Goal: Task Accomplishment & Management: Use online tool/utility

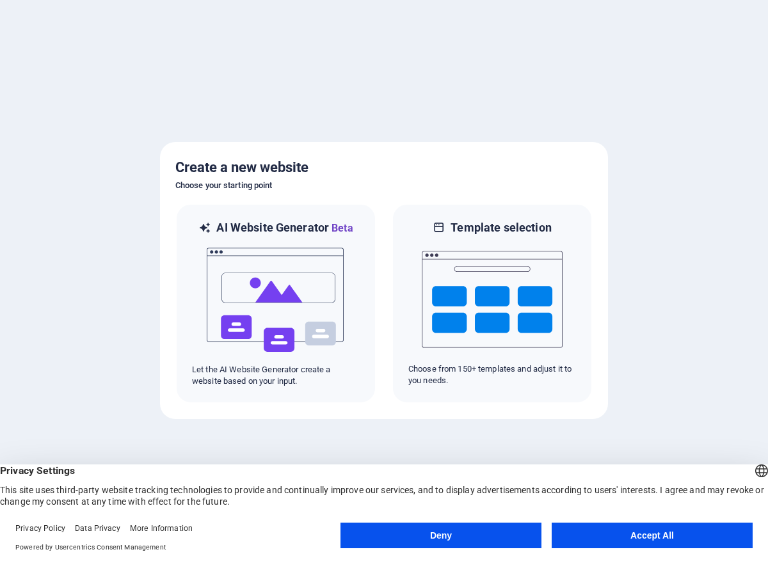
click at [643, 534] on button "Accept All" at bounding box center [651, 536] width 201 height 26
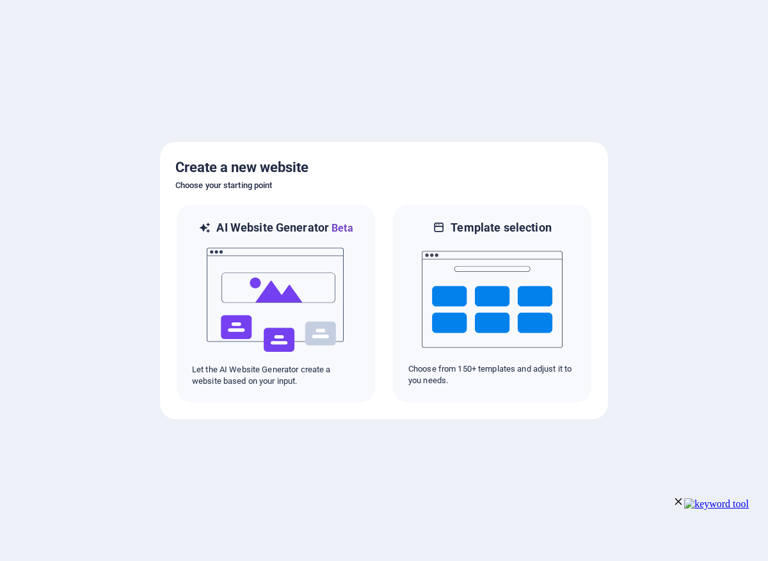
click at [701, 410] on div at bounding box center [384, 280] width 768 height 561
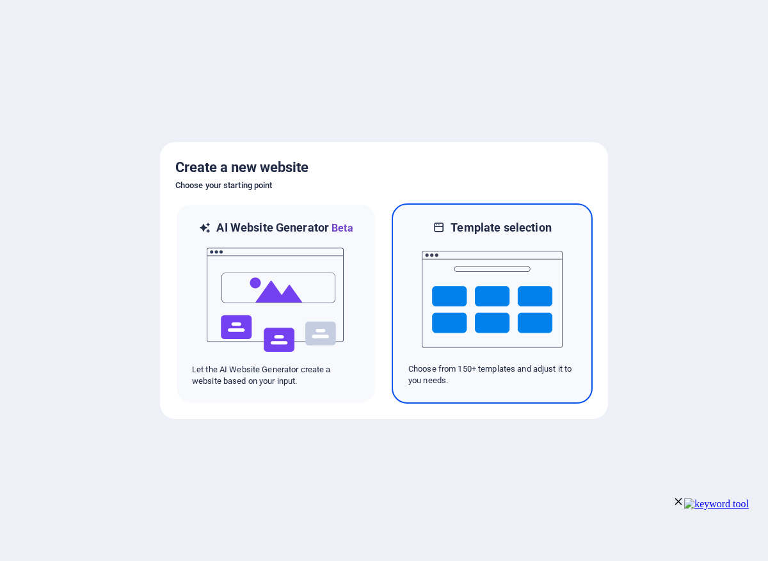
click at [528, 301] on img at bounding box center [492, 299] width 141 height 128
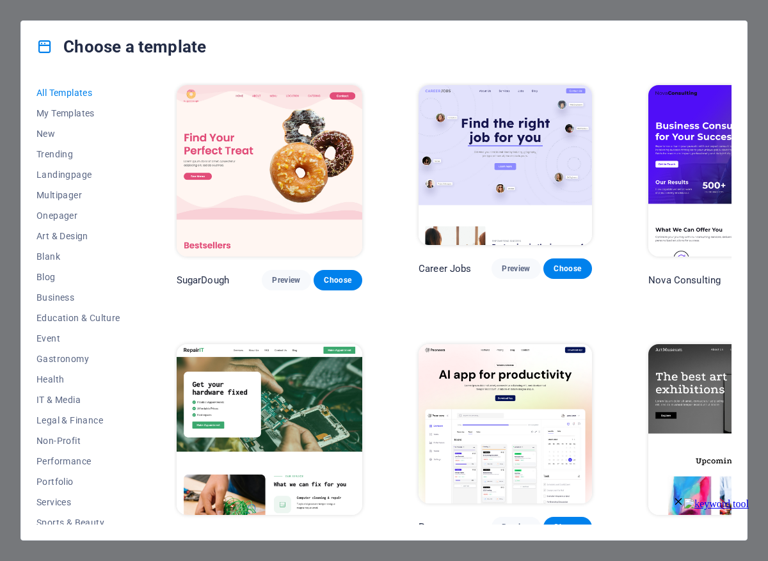
click at [739, 64] on div "Choose a template" at bounding box center [383, 46] width 725 height 51
click at [84, 114] on span "My Templates" at bounding box center [78, 113] width 84 height 10
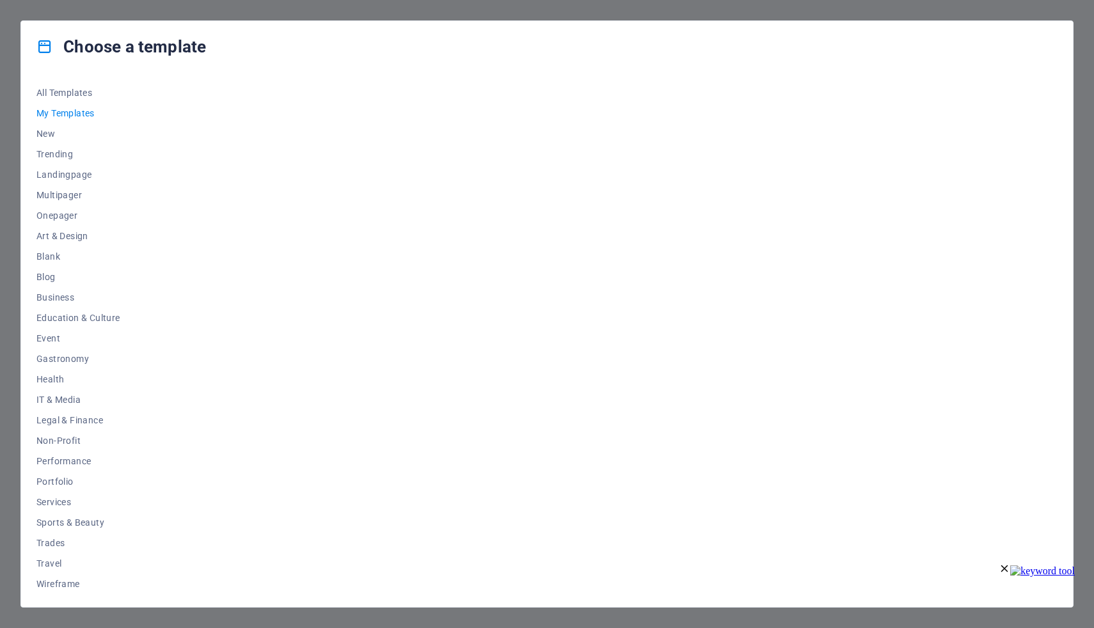
click at [767, 46] on div "Choose a template All Templates My Templates New Trending Landingpage Multipage…" at bounding box center [547, 314] width 1094 height 628
click at [76, 99] on button "All Templates" at bounding box center [78, 93] width 84 height 20
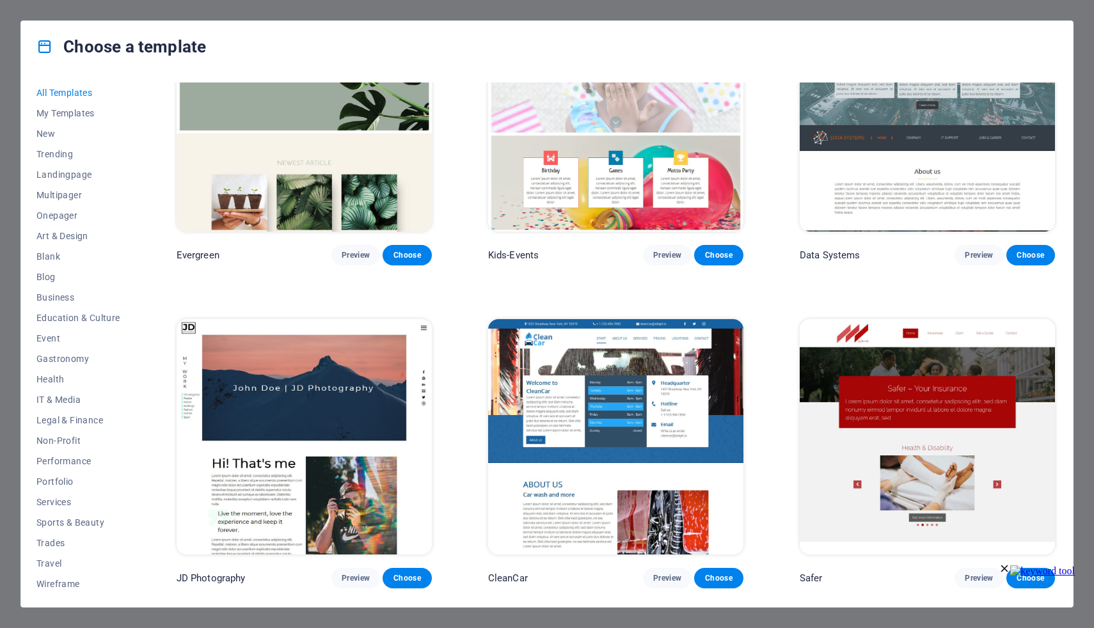
scroll to position [5945, 0]
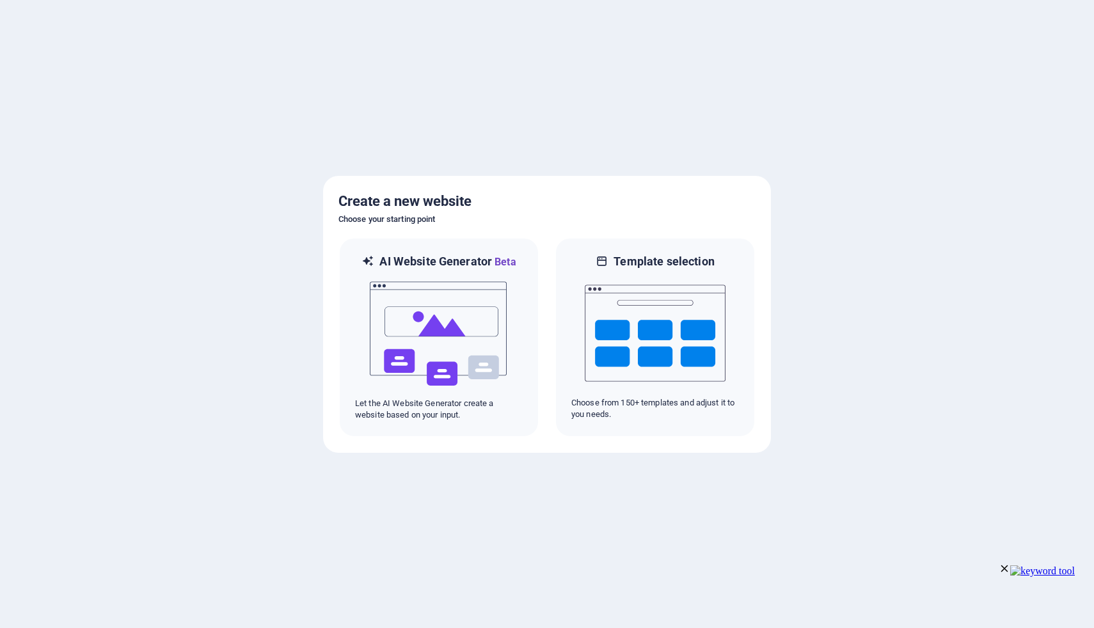
click at [926, 315] on div at bounding box center [547, 314] width 1094 height 628
click at [460, 354] on img at bounding box center [438, 334] width 141 height 128
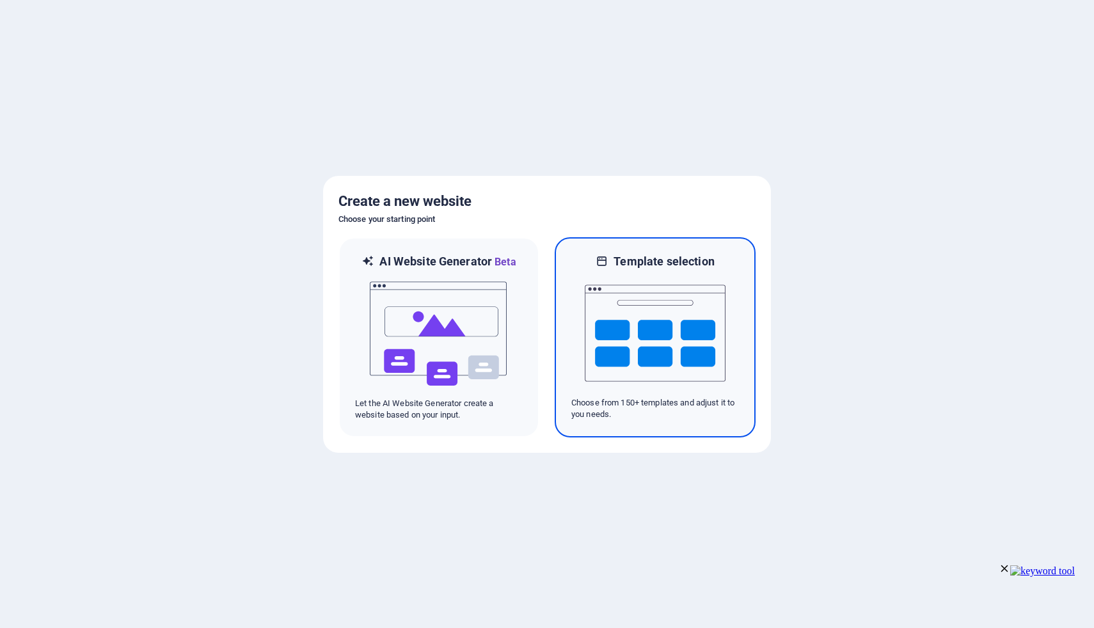
click at [635, 308] on img at bounding box center [655, 333] width 141 height 128
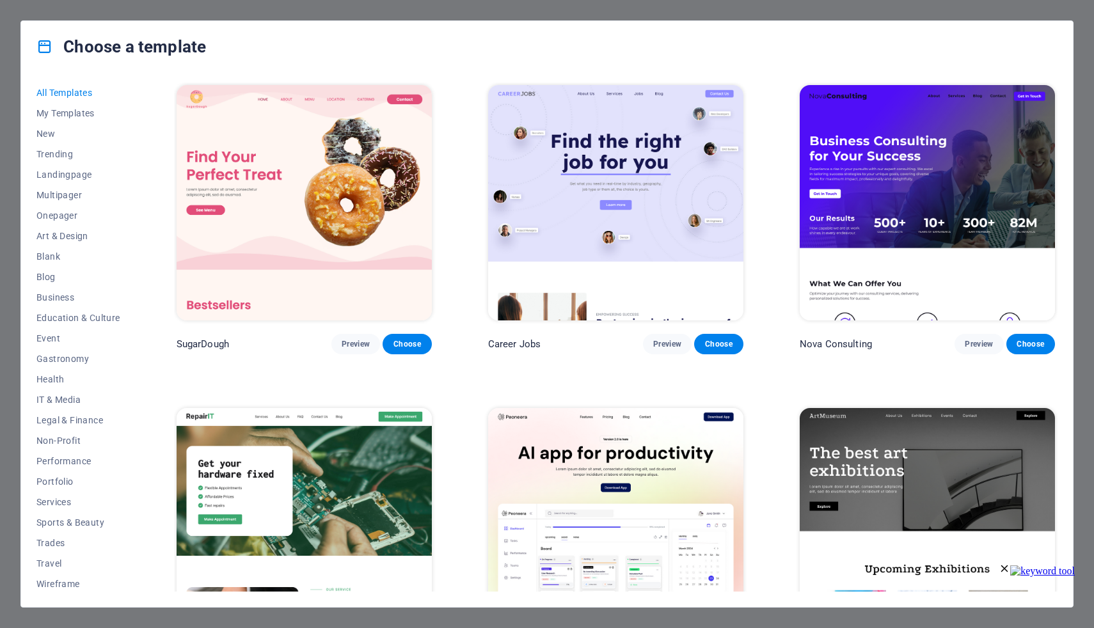
click at [286, 53] on div "Choose a template" at bounding box center [547, 46] width 1052 height 51
click at [63, 278] on span "Blog" at bounding box center [78, 277] width 84 height 10
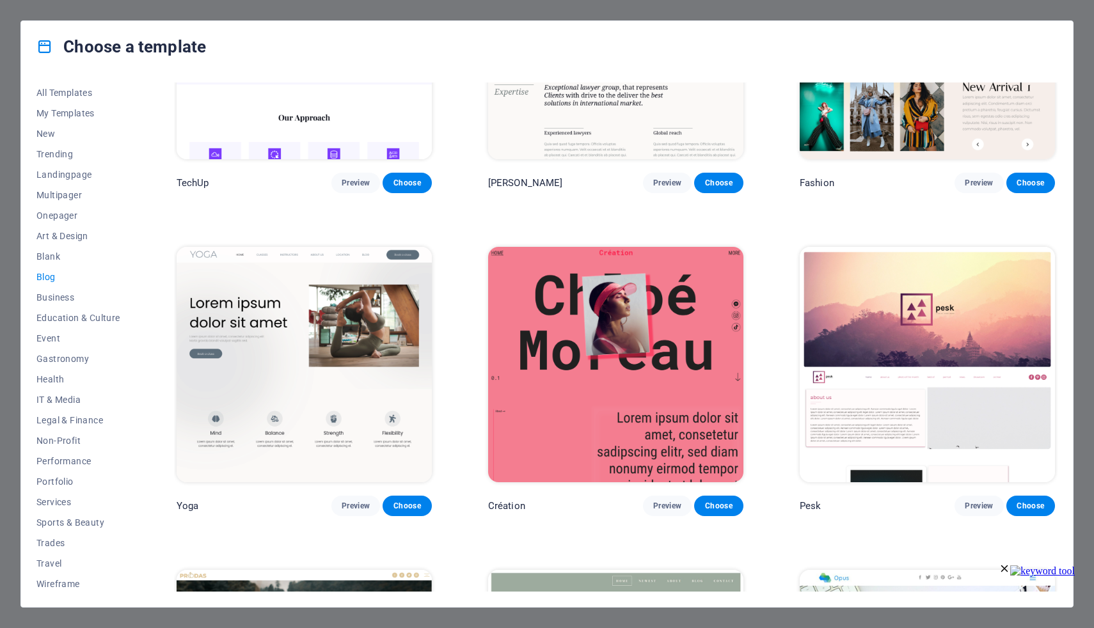
scroll to position [1777, 0]
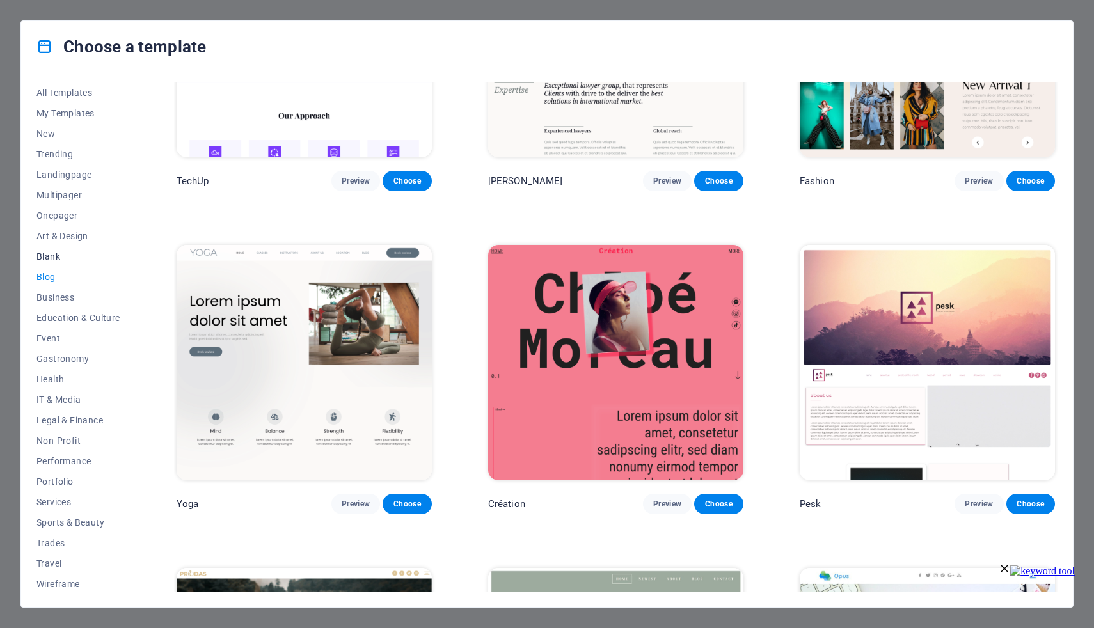
click at [45, 256] on span "Blank" at bounding box center [78, 256] width 84 height 10
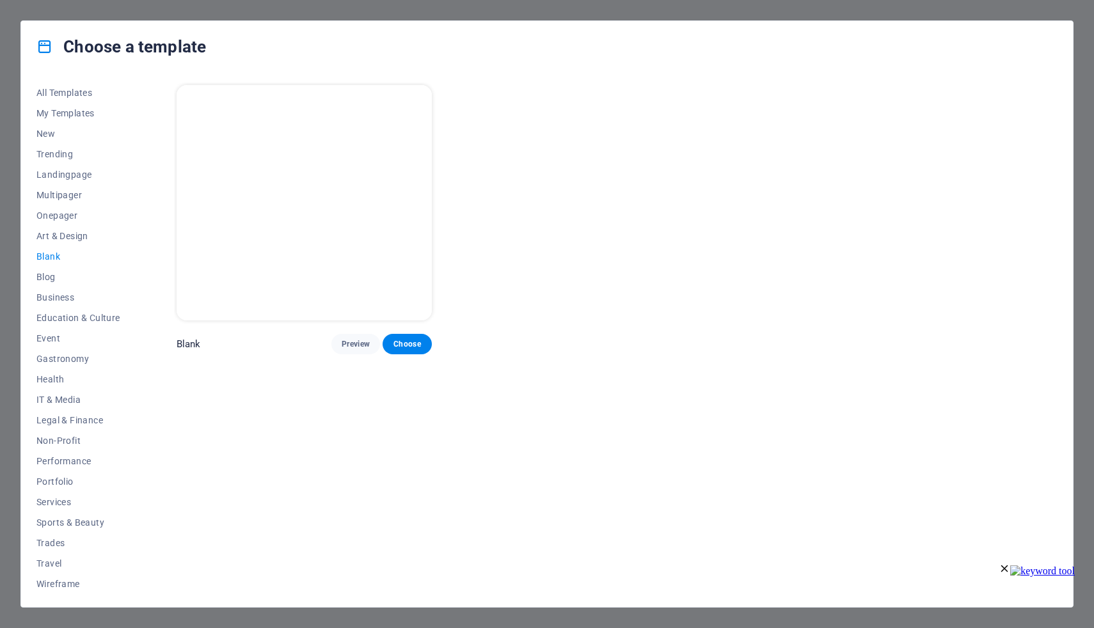
scroll to position [0, 0]
click at [484, 464] on div "Blank Preview Choose" at bounding box center [615, 337] width 883 height 509
click at [399, 339] on span "Choose" at bounding box center [407, 344] width 28 height 10
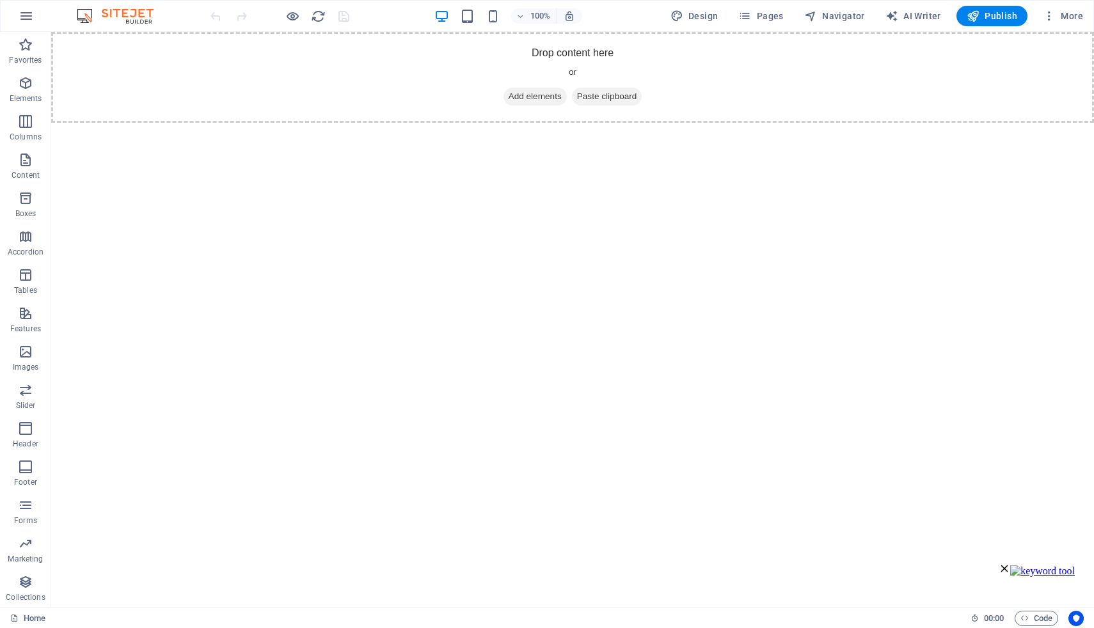
click at [246, 123] on html "Skip to main content Drop content here or Add elements Paste clipboard" at bounding box center [572, 77] width 1043 height 91
click at [28, 17] on icon "button" at bounding box center [26, 15] width 15 height 15
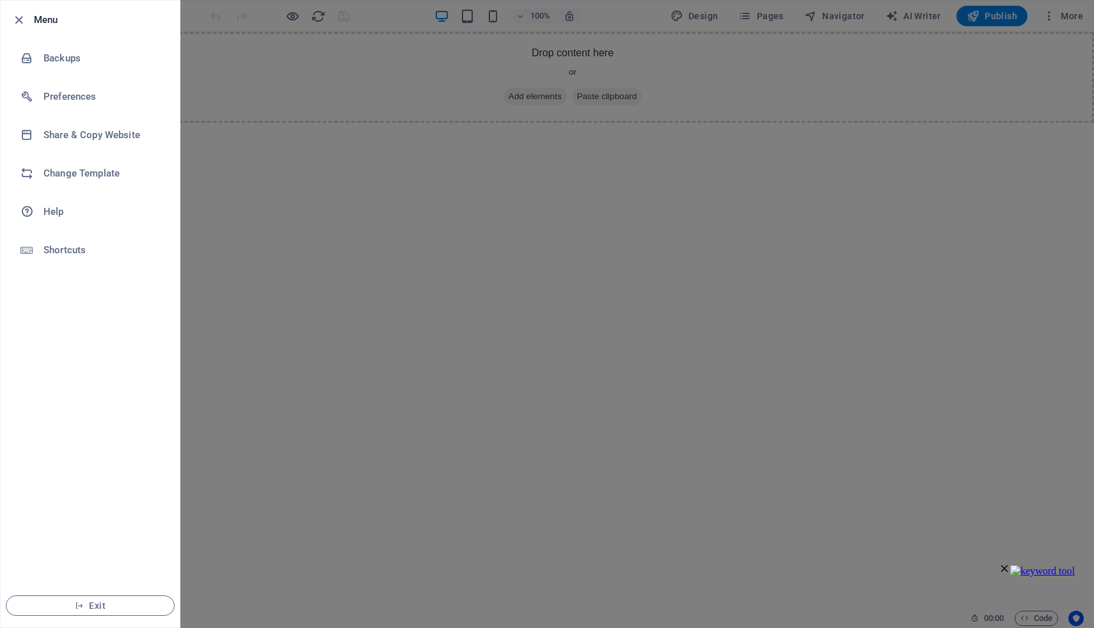
click at [296, 272] on div at bounding box center [547, 314] width 1094 height 628
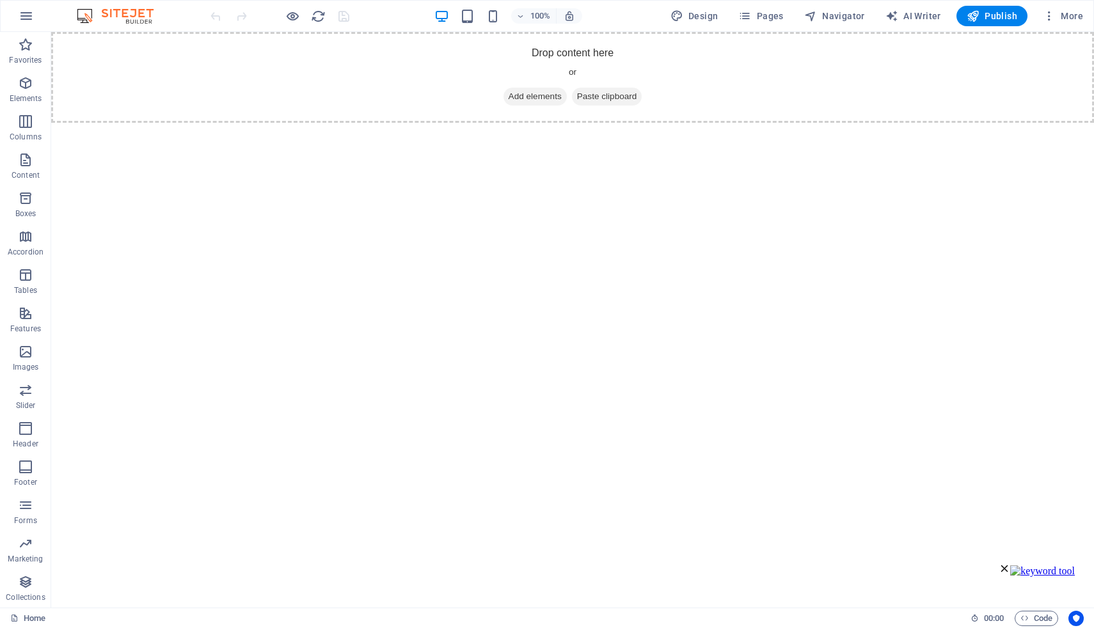
click at [751, 123] on html "Skip to main content Drop content here or Add elements Paste clipboard" at bounding box center [572, 77] width 1043 height 91
click at [27, 16] on icon "button" at bounding box center [26, 15] width 15 height 15
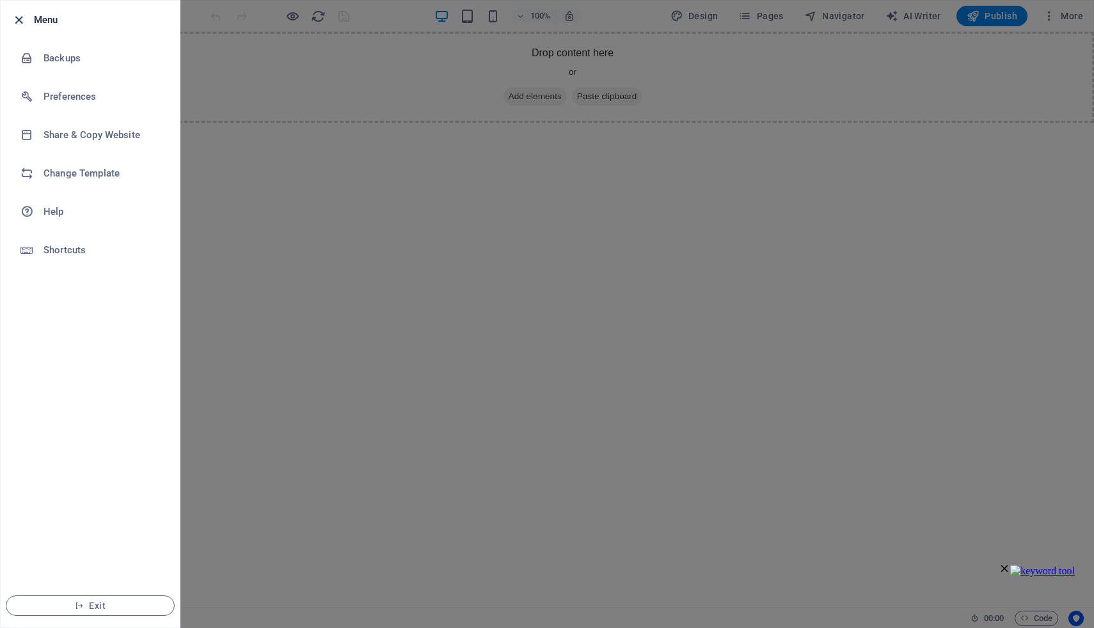
click at [20, 22] on icon "button" at bounding box center [19, 20] width 15 height 15
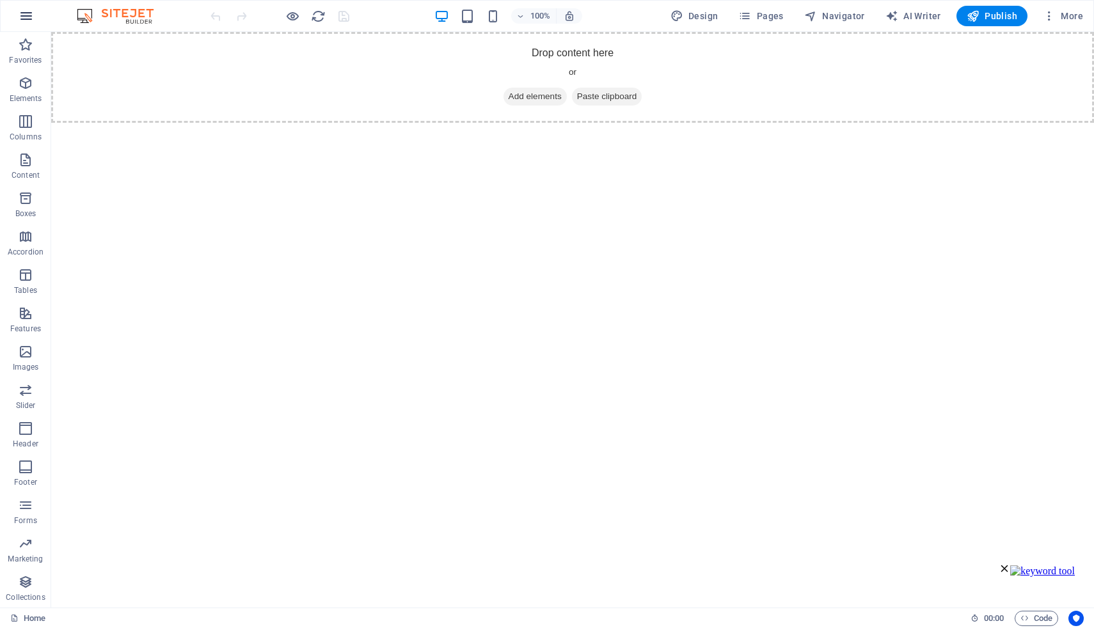
click at [32, 21] on icon "button" at bounding box center [26, 15] width 15 height 15
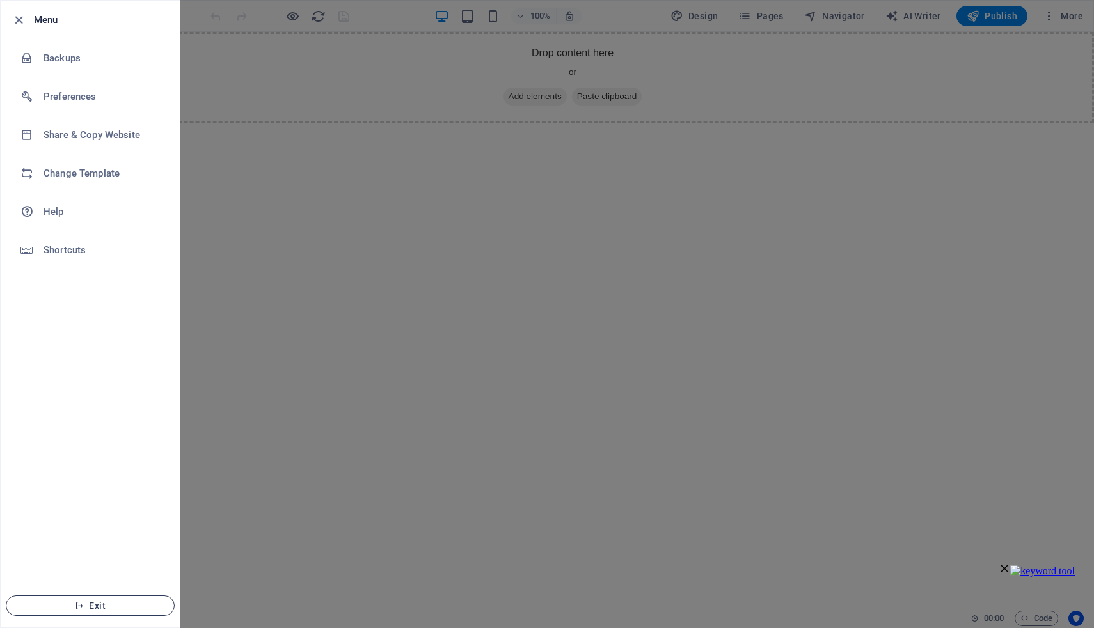
click at [95, 603] on span "Exit" at bounding box center [90, 606] width 147 height 10
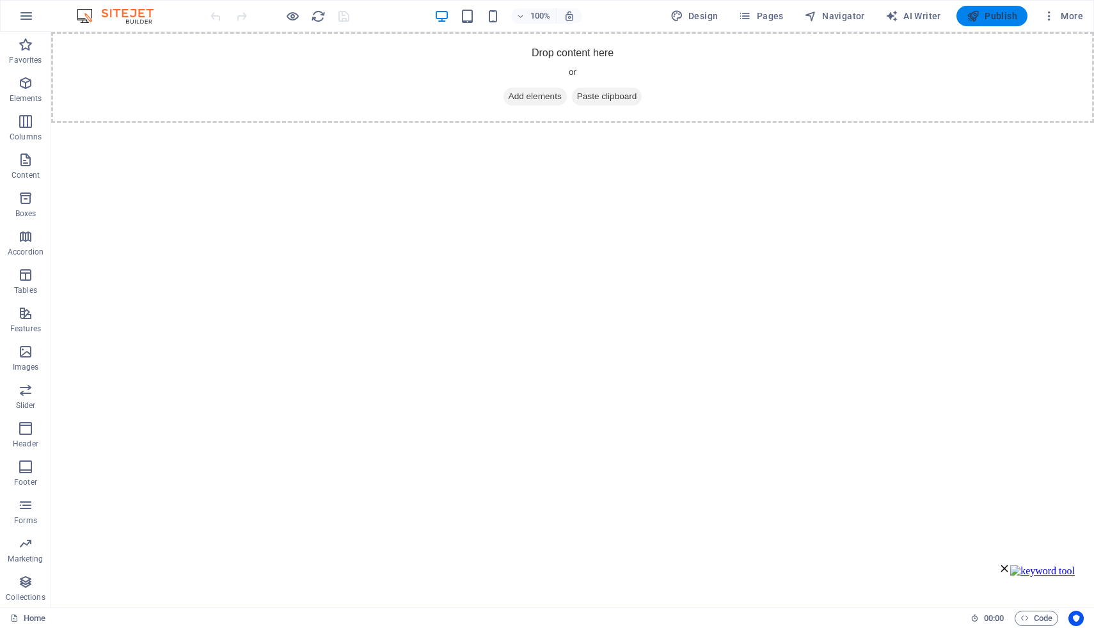
click at [997, 16] on span "Publish" at bounding box center [991, 16] width 51 height 13
click at [1068, 15] on span "More" at bounding box center [1063, 16] width 40 height 13
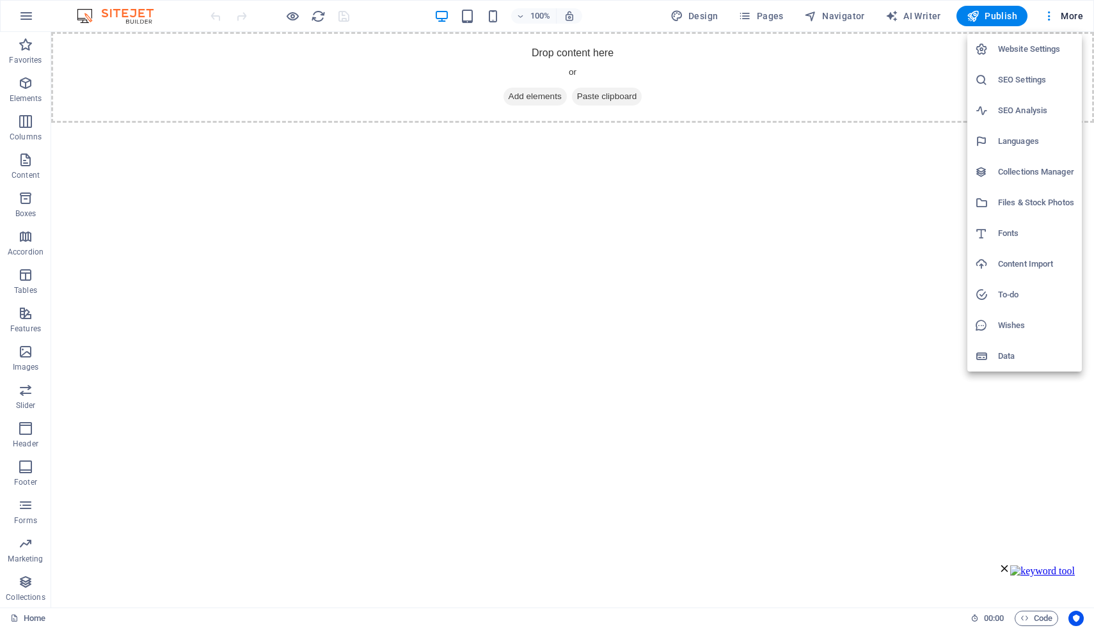
click at [1045, 47] on h6 "Website Settings" at bounding box center [1036, 49] width 76 height 15
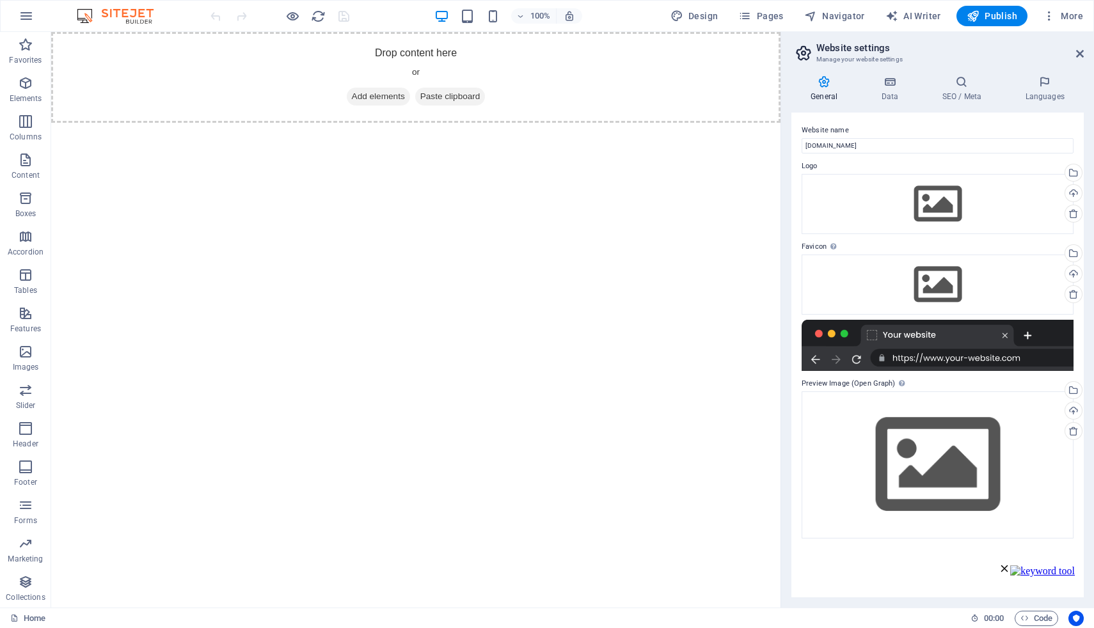
click at [1075, 56] on header "Website settings Manage your website settings" at bounding box center [939, 48] width 290 height 33
drag, startPoint x: 1078, startPoint y: 56, endPoint x: 1019, endPoint y: 13, distance: 72.9
click at [1078, 56] on icon at bounding box center [1080, 54] width 8 height 10
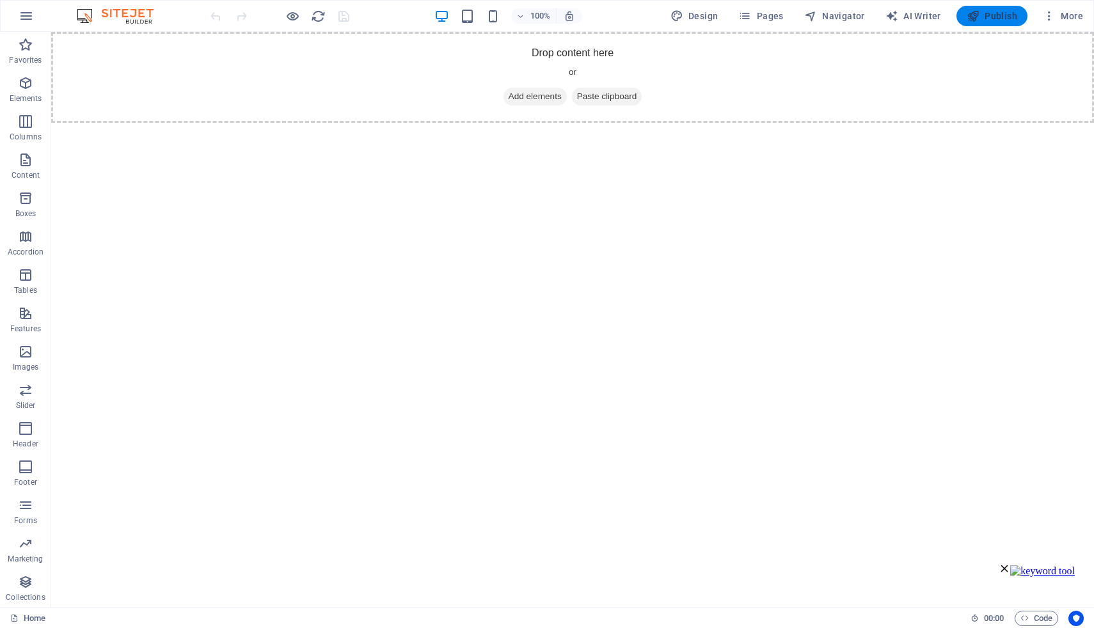
click at [990, 19] on span "Publish" at bounding box center [991, 16] width 51 height 13
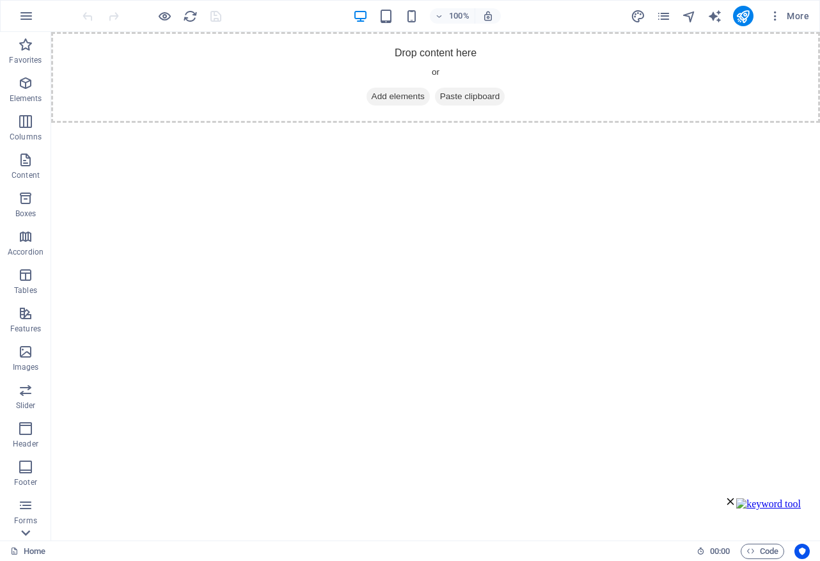
click at [30, 527] on icon at bounding box center [26, 533] width 18 height 18
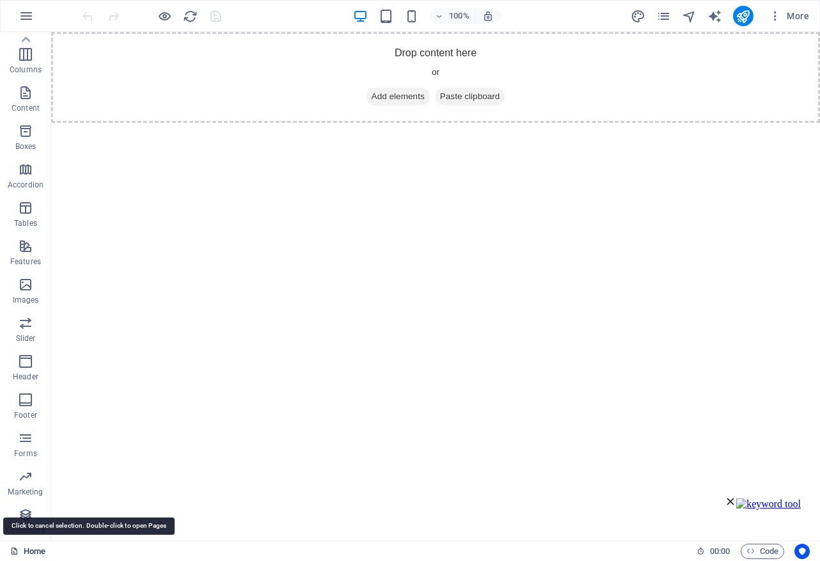
click at [37, 558] on link "Home" at bounding box center [27, 551] width 35 height 15
click at [37, 554] on link "Home" at bounding box center [27, 551] width 35 height 15
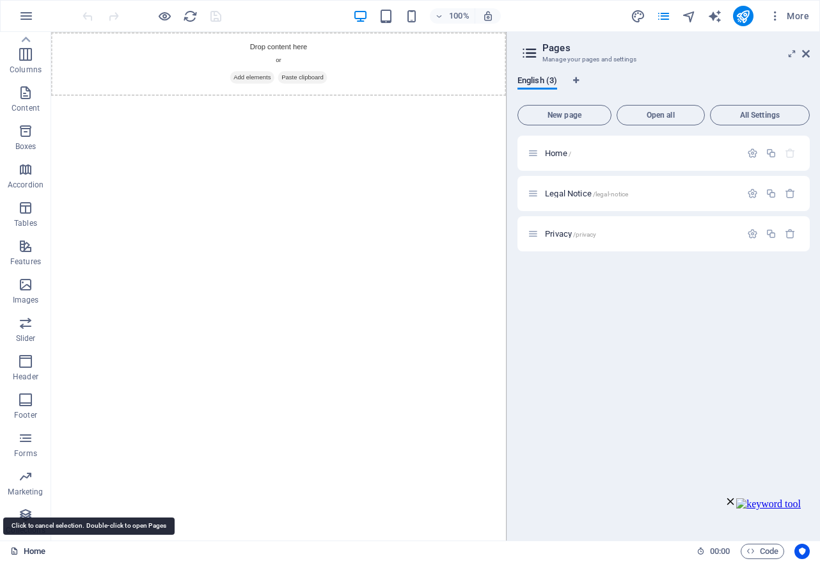
click at [37, 554] on link "Home" at bounding box center [27, 551] width 35 height 15
click at [767, 17] on icon "button" at bounding box center [775, 16] width 13 height 13
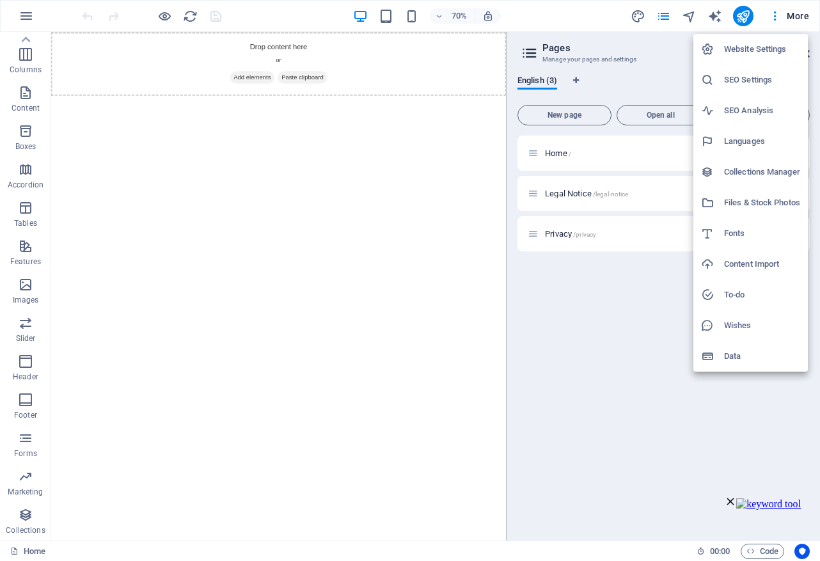
click at [753, 52] on h6 "Website Settings" at bounding box center [762, 49] width 76 height 15
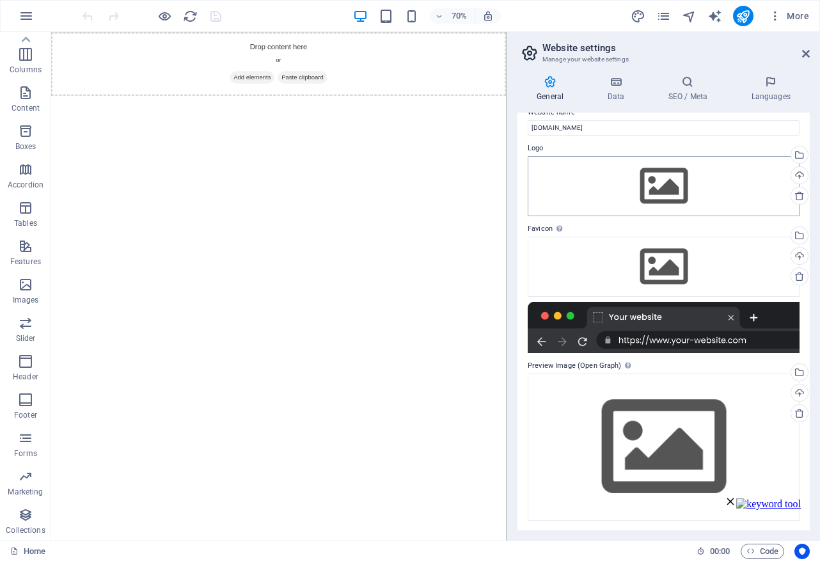
scroll to position [0, 0]
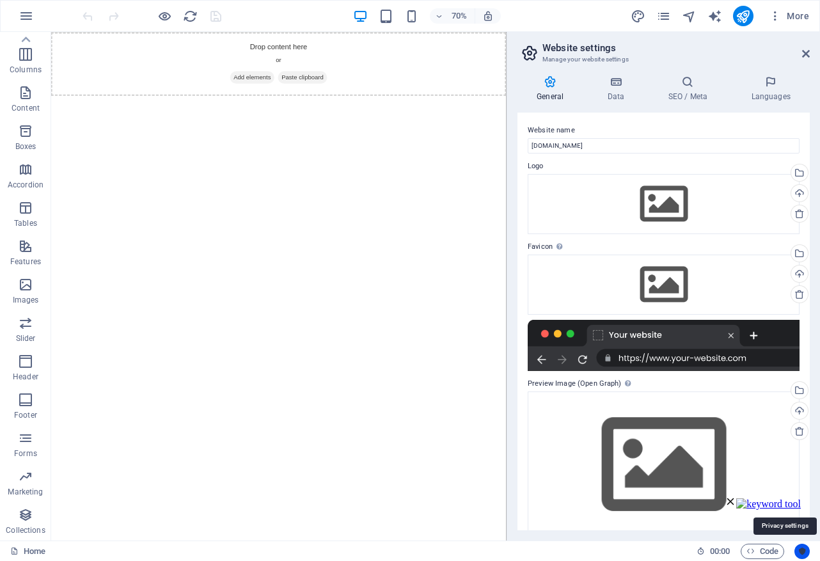
click at [767, 550] on icon "Usercentrics" at bounding box center [802, 551] width 9 height 9
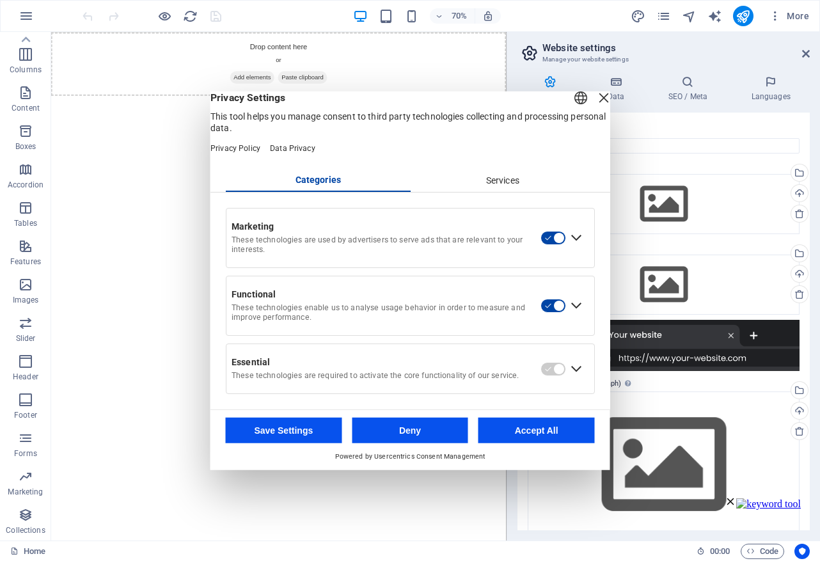
click at [537, 441] on button "Accept All" at bounding box center [536, 431] width 116 height 26
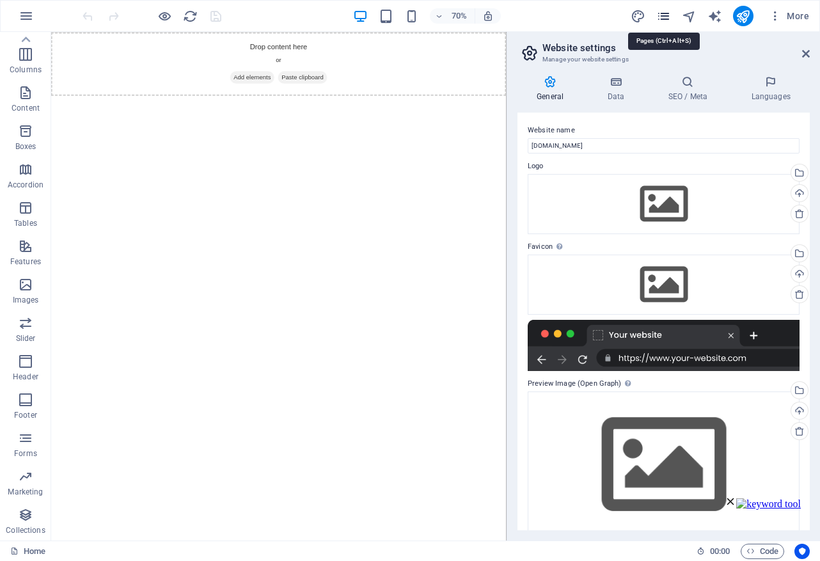
click at [663, 15] on icon "pages" at bounding box center [663, 16] width 15 height 15
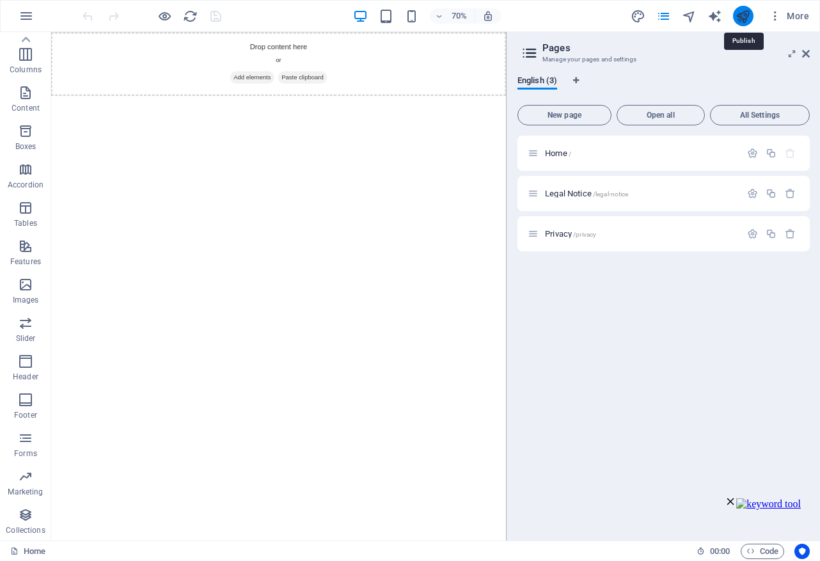
click at [747, 19] on icon "publish" at bounding box center [743, 16] width 15 height 15
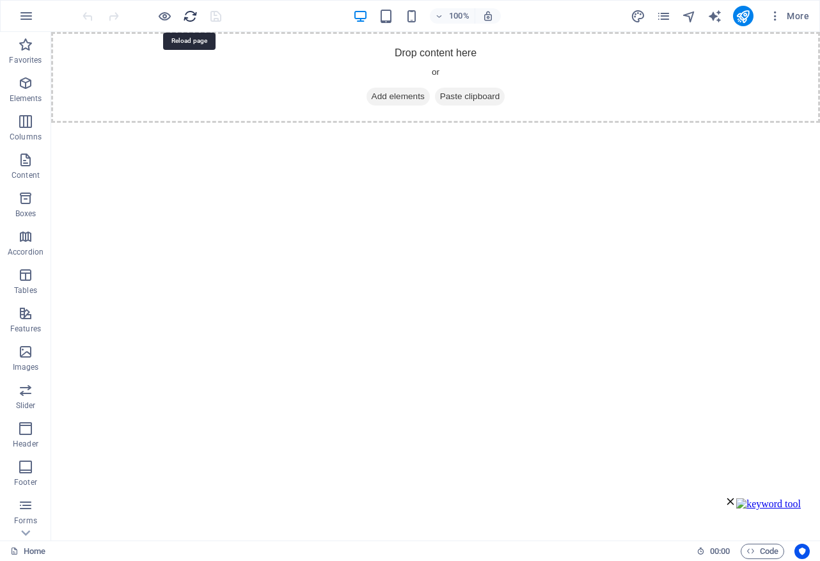
click at [191, 20] on icon "reload" at bounding box center [190, 16] width 15 height 15
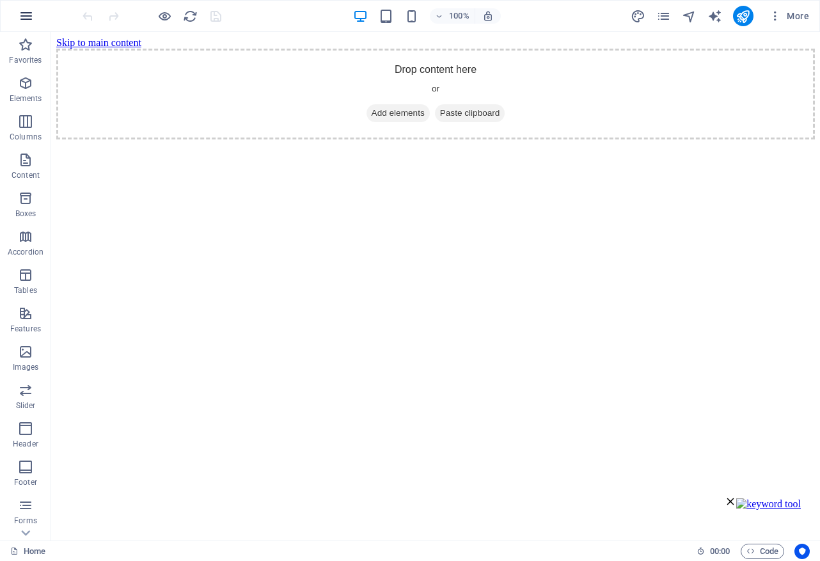
click at [27, 19] on icon "button" at bounding box center [26, 15] width 15 height 15
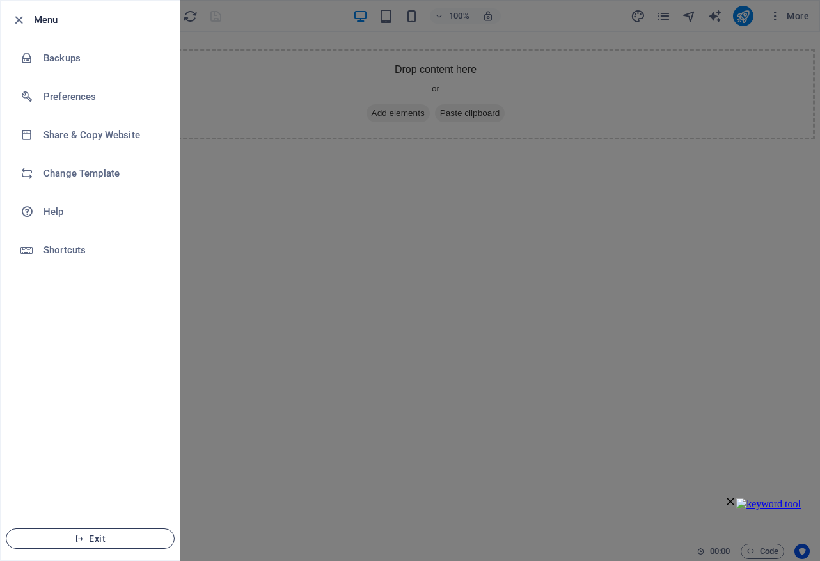
click at [100, 539] on span "Exit" at bounding box center [90, 538] width 147 height 10
